Goal: Transaction & Acquisition: Purchase product/service

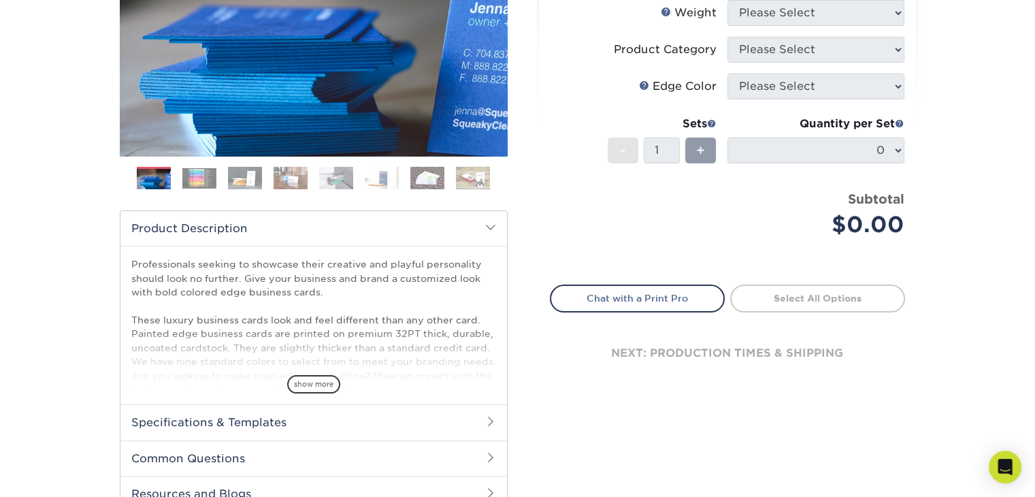
scroll to position [70, 0]
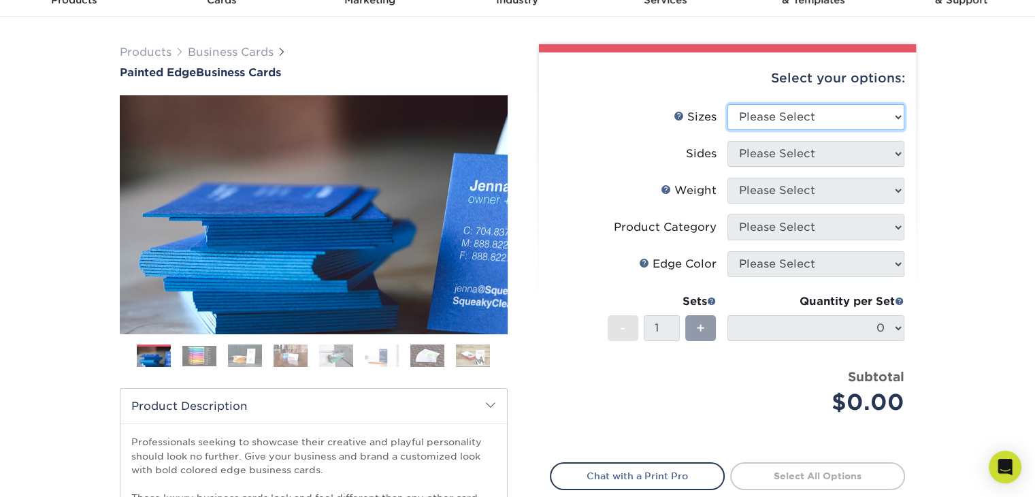
click at [787, 121] on select "Please Select 2" x 3.5" - Standard 2.125" x 3.375" - European 2.5" x 2.5" - Squ…" at bounding box center [815, 117] width 177 height 26
select select "2.00x3.50"
click at [727, 104] on select "Please Select 2" x 3.5" - Standard 2.125" x 3.375" - European 2.5" x 2.5" - Squ…" at bounding box center [815, 117] width 177 height 26
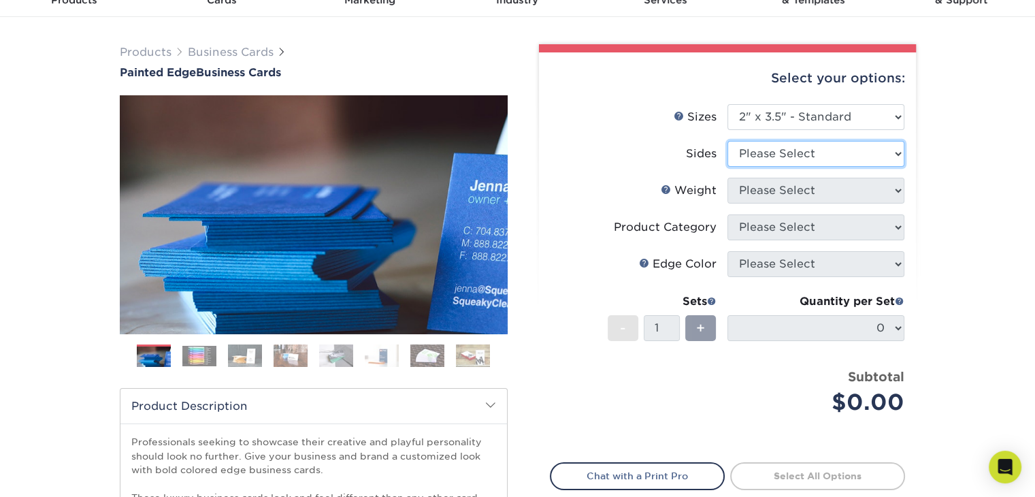
click at [781, 154] on select "Please Select Print Both Sides Print Front Only" at bounding box center [815, 154] width 177 height 26
select select "13abbda7-1d64-4f25-8bb2-c179b224825d"
click at [727, 141] on select "Please Select Print Both Sides Print Front Only" at bounding box center [815, 154] width 177 height 26
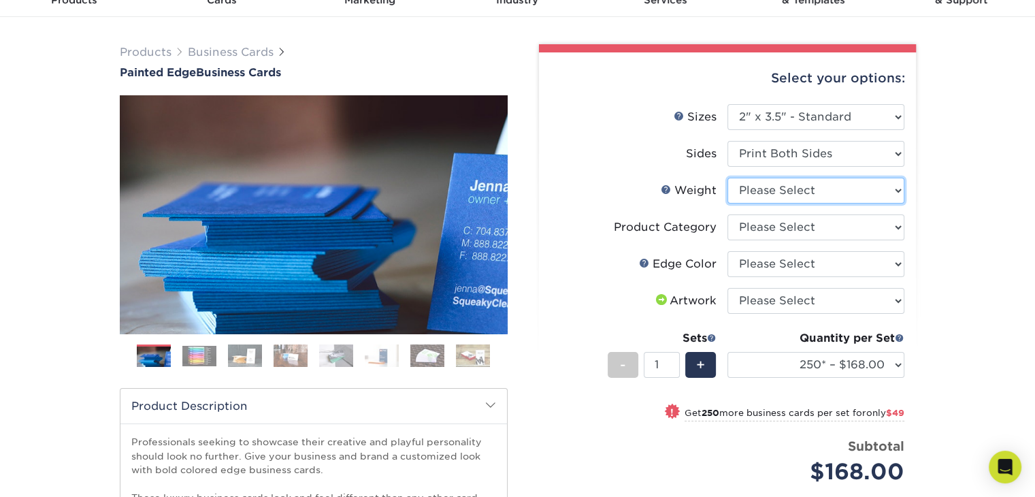
click at [778, 193] on select "Please Select 32PTUC" at bounding box center [815, 191] width 177 height 26
select select "32PTUC"
click at [727, 178] on select "Please Select 32PTUC" at bounding box center [815, 191] width 177 height 26
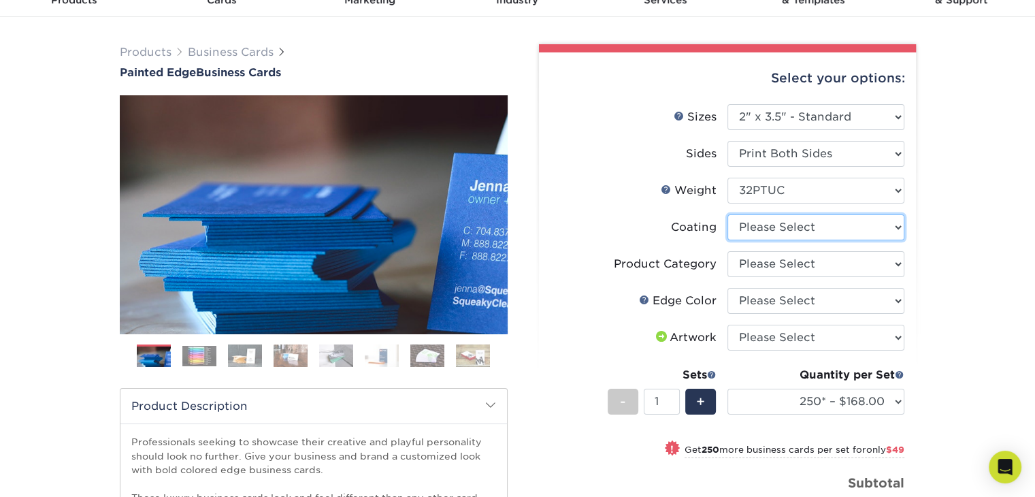
click at [777, 226] on select at bounding box center [815, 227] width 177 height 26
click at [770, 267] on select "Please Select Business Cards" at bounding box center [815, 264] width 177 height 26
select select "3b5148f1-0588-4f88-a218-97bcfdce65c1"
click at [727, 251] on select "Please Select Business Cards" at bounding box center [815, 264] width 177 height 26
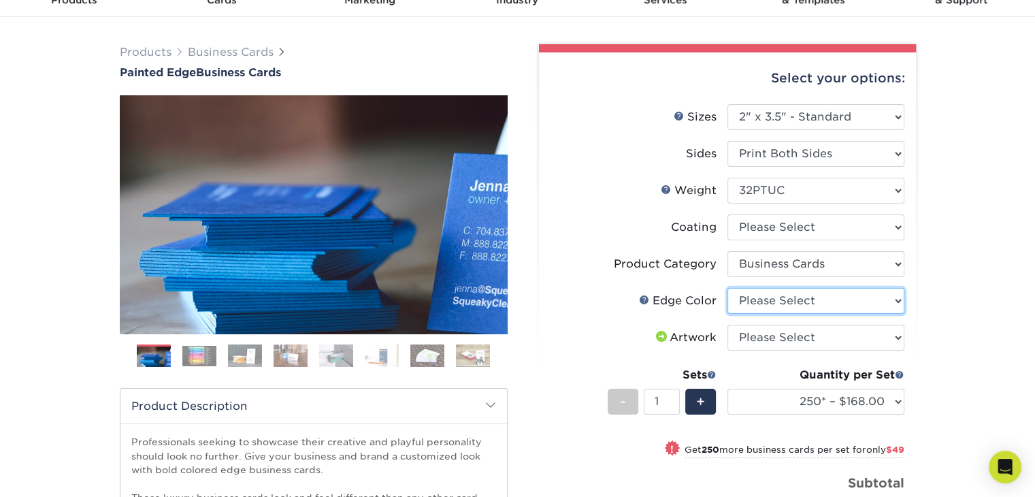
click at [767, 296] on select "Please Select Charcoal Black Brown Blue Pearlescent Blue Pearlescent Gold Pearl…" at bounding box center [815, 301] width 177 height 26
